Goal: Task Accomplishment & Management: Use online tool/utility

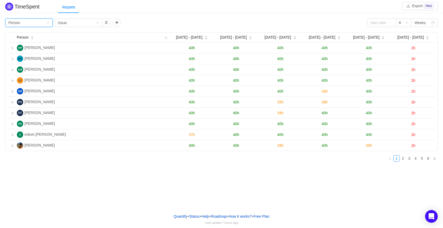
click at [48, 24] on icon "icon: down" at bounding box center [47, 22] width 3 height 3
click at [42, 15] on div "TimeSpent Export PRO Reports Group by Person Group by Issue 6 Weeks Person [DAT…" at bounding box center [221, 83] width 443 height 164
click at [78, 22] on div "Group by Issue" at bounding box center [77, 23] width 38 height 8
click at [80, 16] on div "TimeSpent Export PRO Reports Group by Person Group by Issue 6 Weeks Person [DAT…" at bounding box center [221, 83] width 443 height 164
click at [35, 22] on div "Group by Person" at bounding box center [27, 23] width 38 height 8
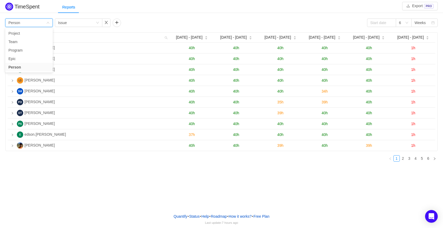
click at [179, 12] on div "Reports" at bounding box center [250, 7] width 385 height 12
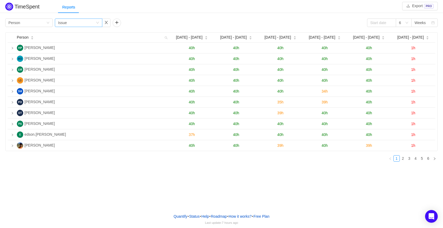
click at [98, 24] on icon "icon: down" at bounding box center [97, 22] width 3 height 3
click at [186, 14] on div "TimeSpent Export PRO Reports Group by Person Group by Issue 6 Weeks Person [DAT…" at bounding box center [221, 83] width 443 height 164
click at [117, 22] on button "button" at bounding box center [117, 22] width 8 height 8
click at [132, 22] on div "Group by" at bounding box center [133, 22] width 35 height 5
click at [163, 24] on button "button" at bounding box center [164, 22] width 8 height 8
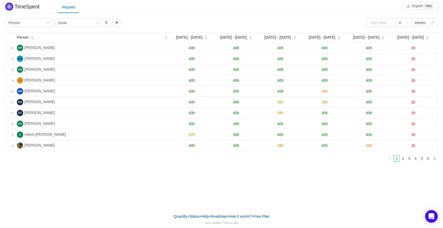
click at [206, 23] on div "Group by Person Group by Issue 6 Weeks" at bounding box center [221, 22] width 433 height 8
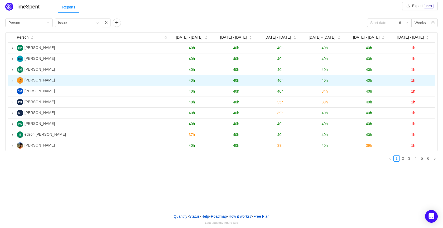
click at [11, 82] on icon "icon: right" at bounding box center [12, 80] width 3 height 3
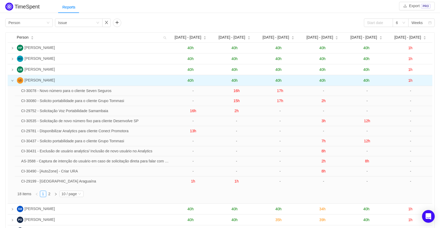
click at [12, 82] on icon "icon: down" at bounding box center [12, 80] width 3 height 3
